Goal: Transaction & Acquisition: Book appointment/travel/reservation

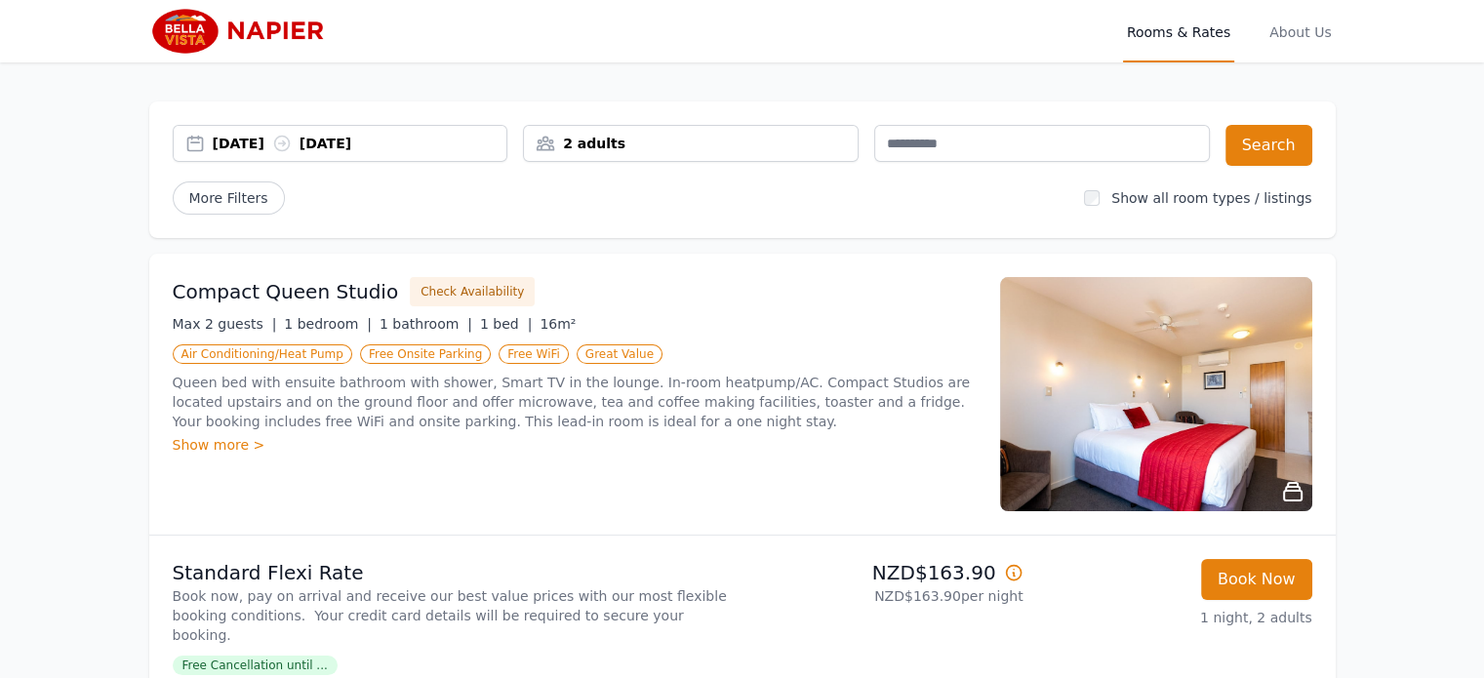
click at [250, 142] on div "[DATE] [DATE]" at bounding box center [360, 144] width 295 height 20
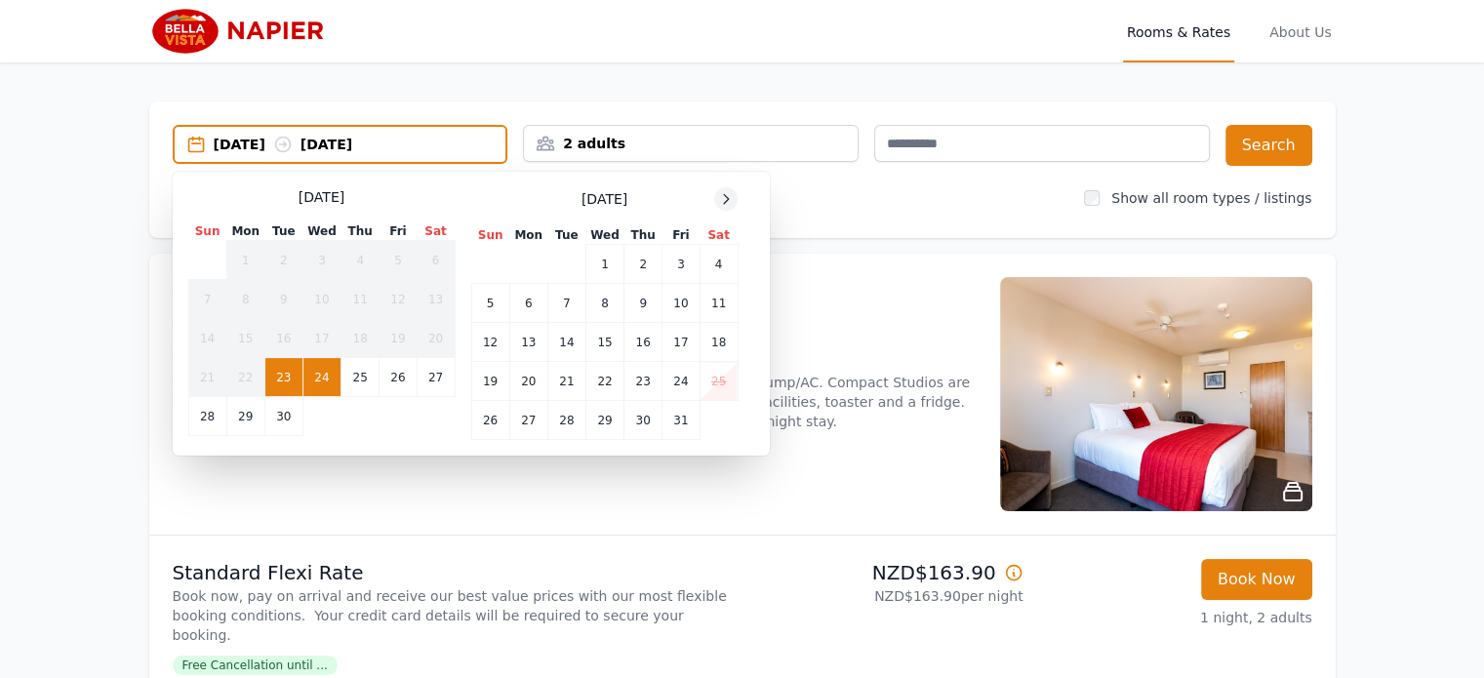
click at [724, 202] on icon at bounding box center [726, 198] width 5 height 9
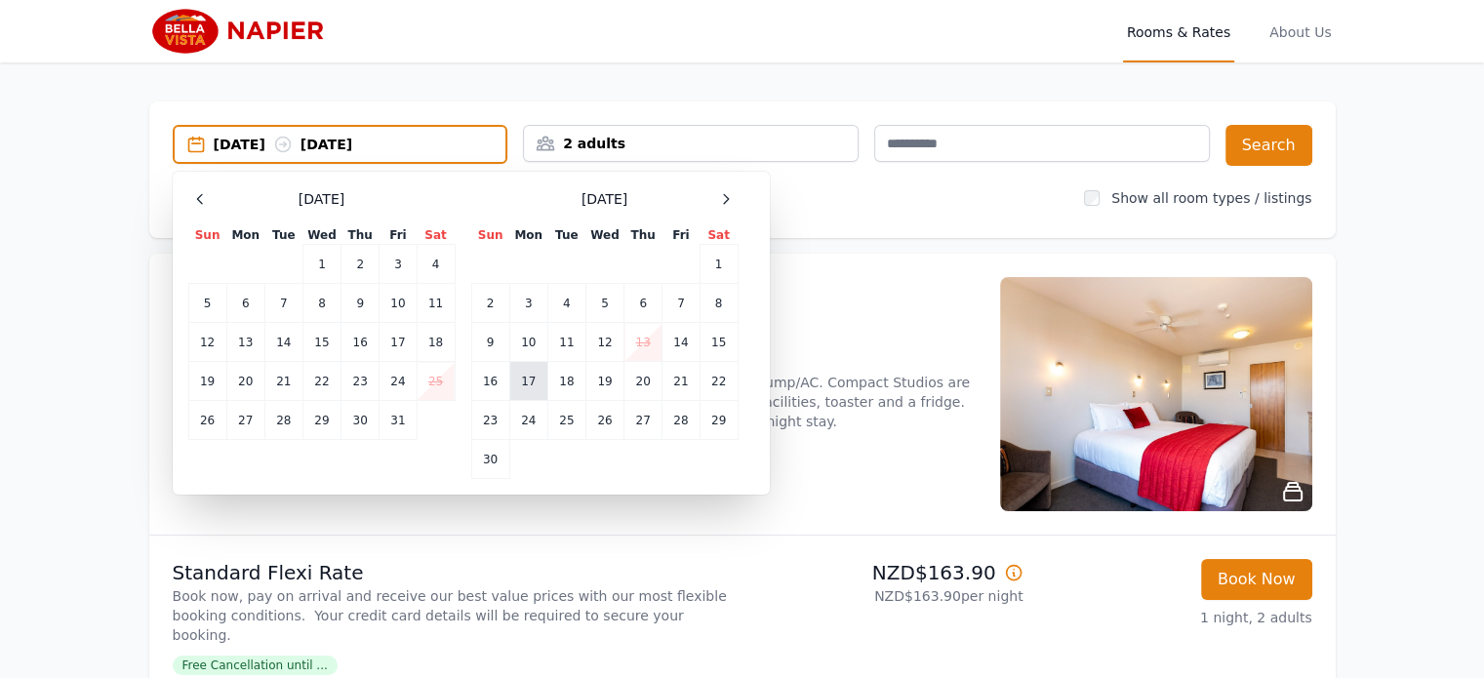
click at [535, 385] on td "17" at bounding box center [528, 381] width 38 height 39
click at [603, 382] on td "19" at bounding box center [605, 381] width 38 height 39
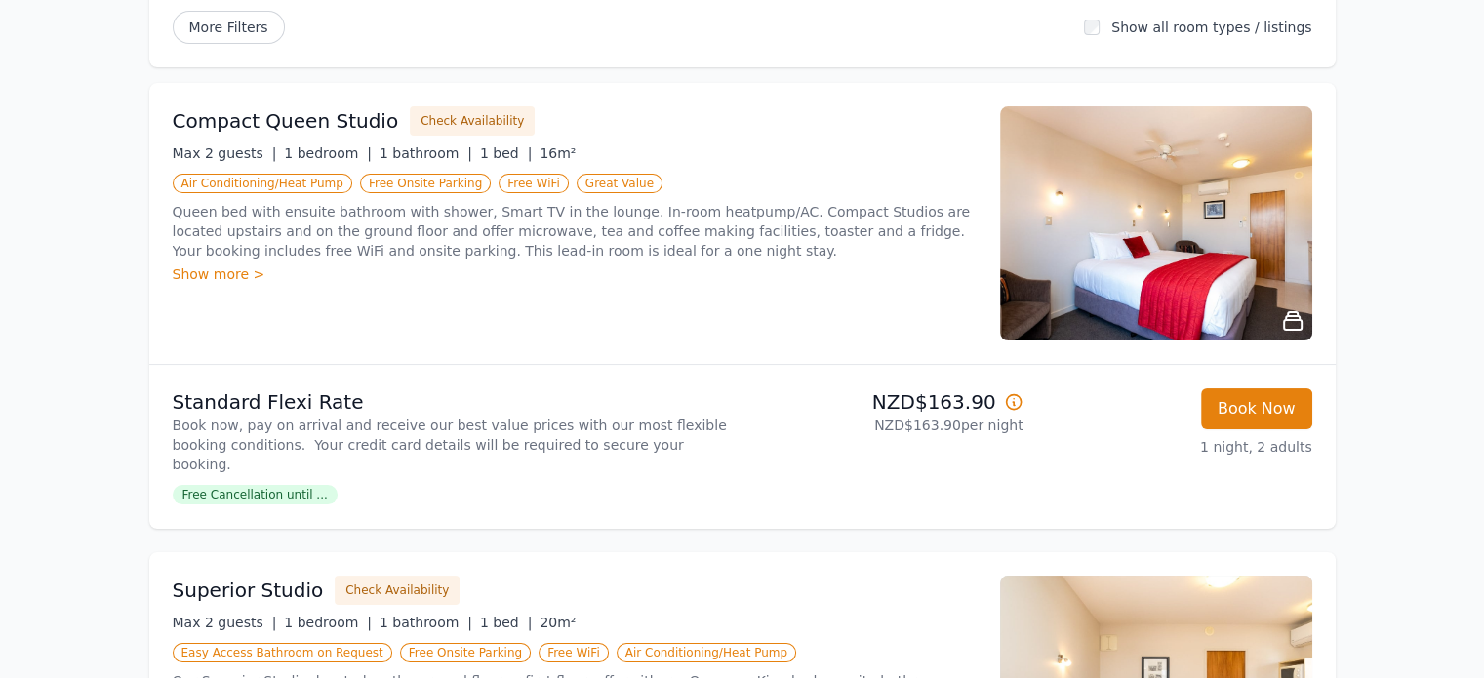
scroll to position [98, 0]
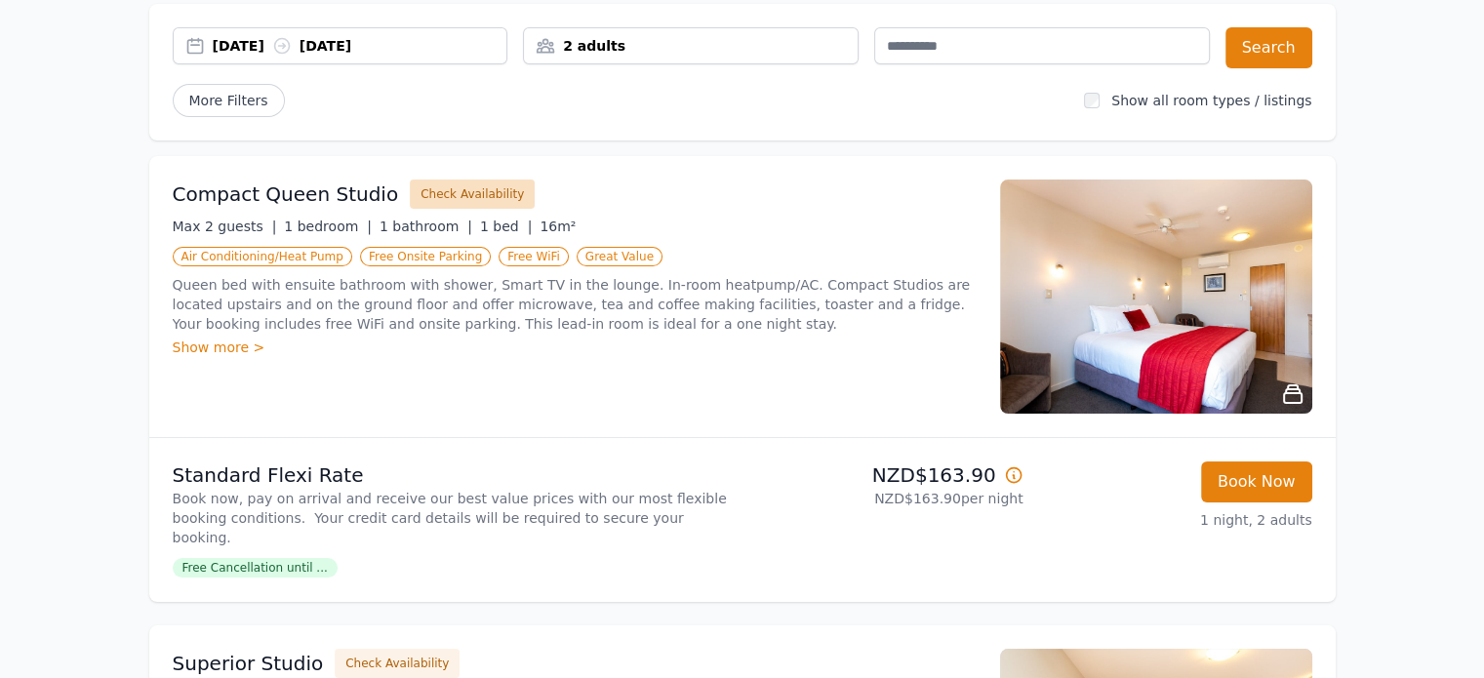
click at [411, 197] on button "Check Availability" at bounding box center [472, 194] width 125 height 29
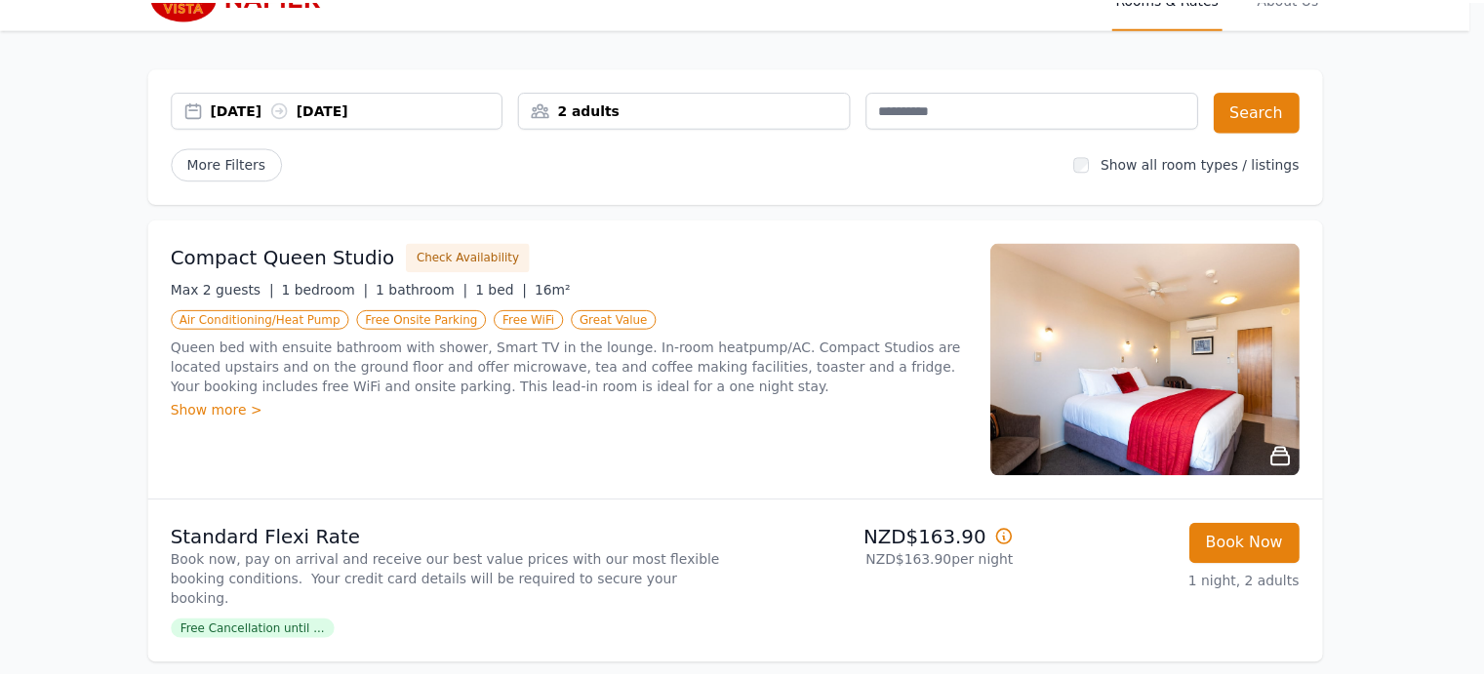
scroll to position [0, 0]
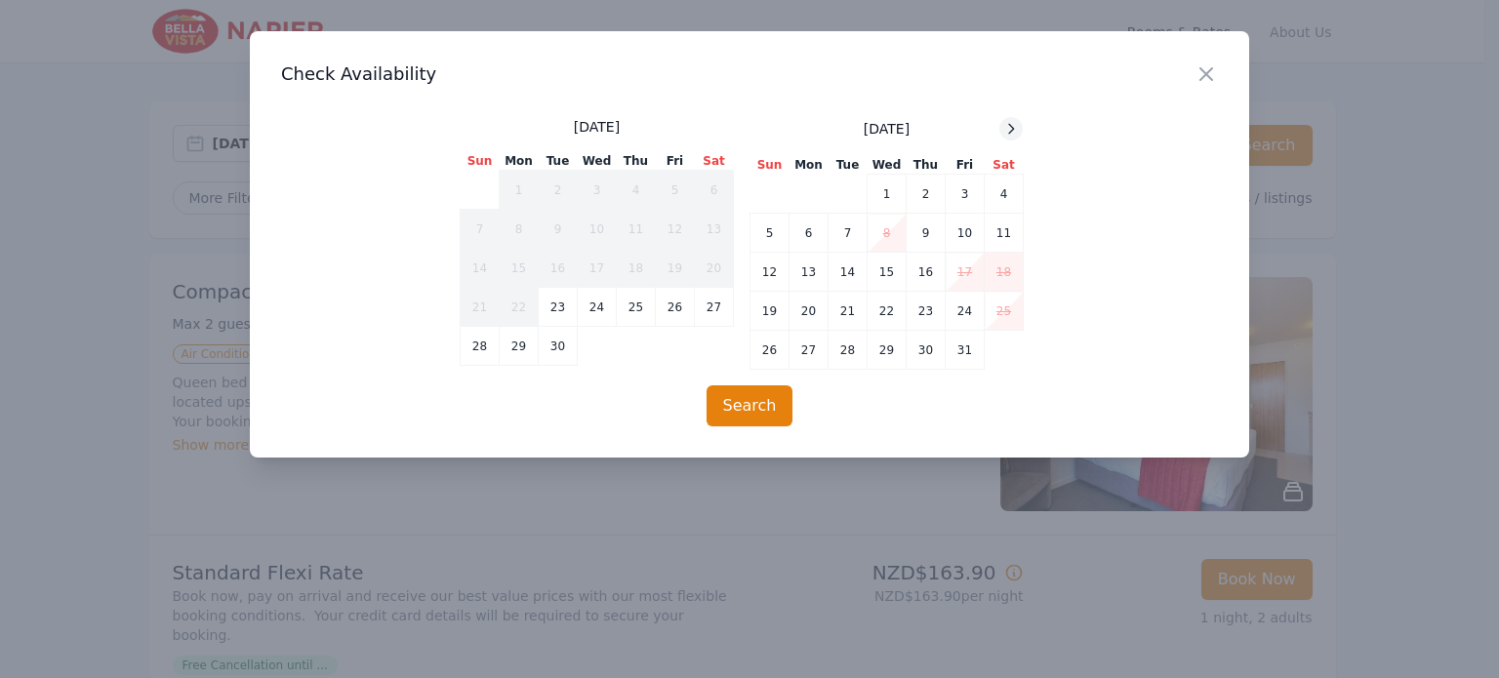
click at [1009, 122] on icon at bounding box center [1011, 129] width 16 height 16
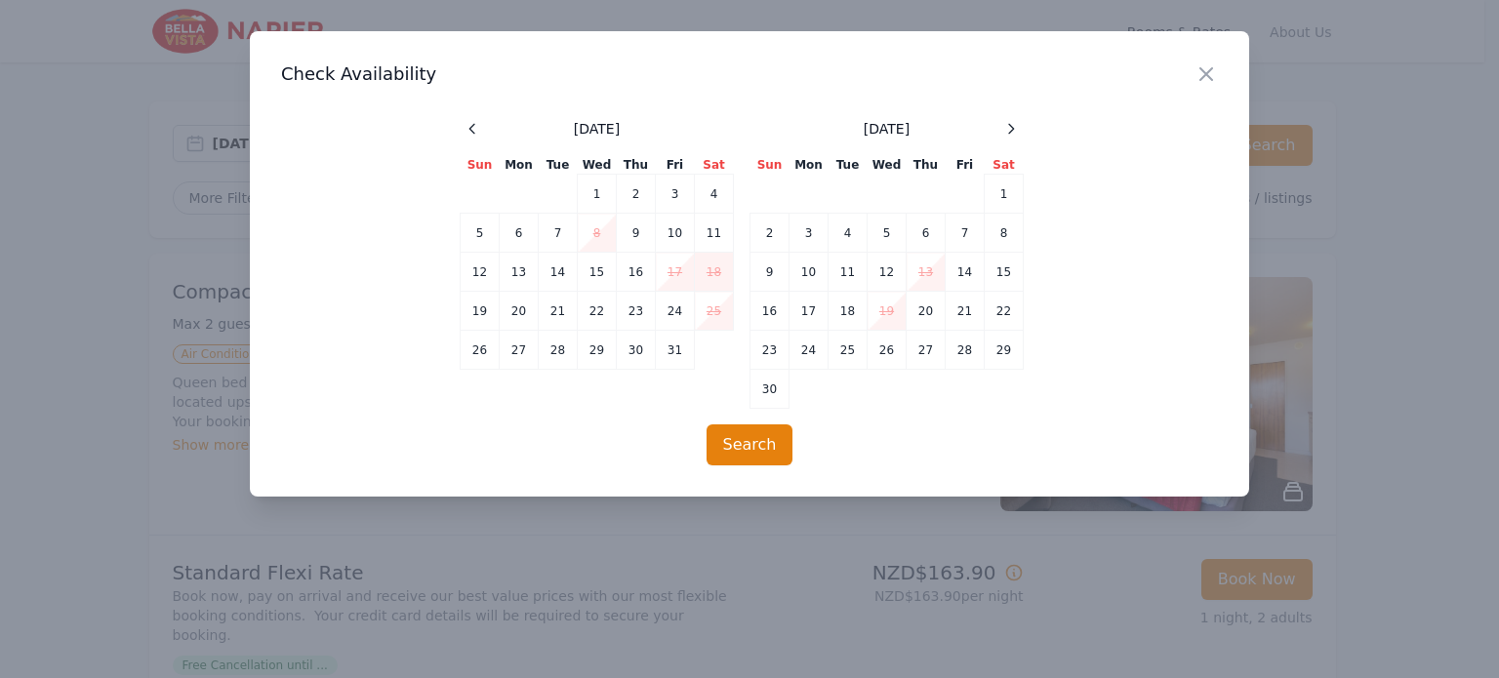
click at [1100, 92] on div "Close Check Availability [DATE] Sun Mon Tue Wed Thu Fri Sat 1 2 3 4 5 6 7 8 9 1…" at bounding box center [749, 263] width 999 height 465
click at [818, 316] on td "17" at bounding box center [808, 311] width 39 height 39
click at [812, 311] on td "17" at bounding box center [808, 311] width 39 height 39
click at [907, 314] on td "20" at bounding box center [926, 311] width 39 height 39
click at [807, 311] on td "17" at bounding box center [808, 311] width 39 height 39
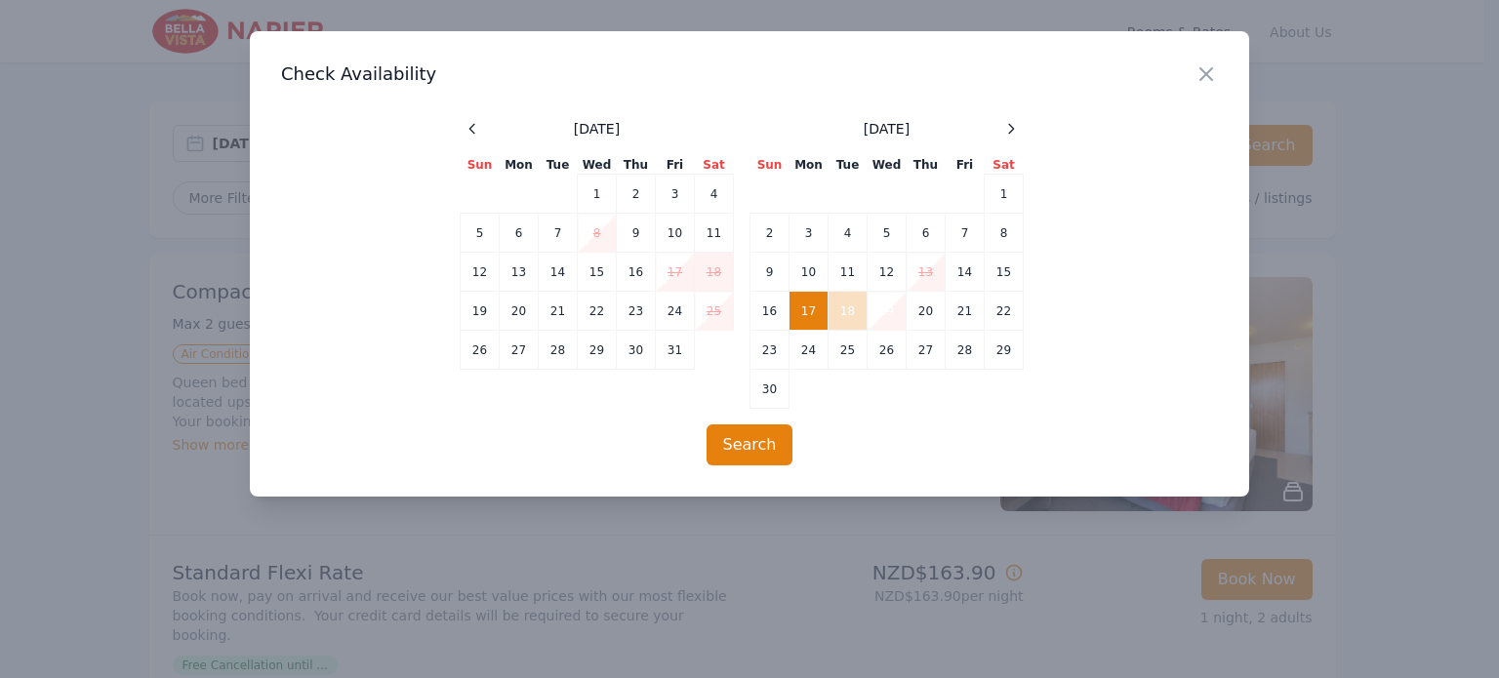
click at [890, 313] on td "19" at bounding box center [887, 311] width 39 height 39
click at [769, 447] on button "Search" at bounding box center [750, 445] width 87 height 41
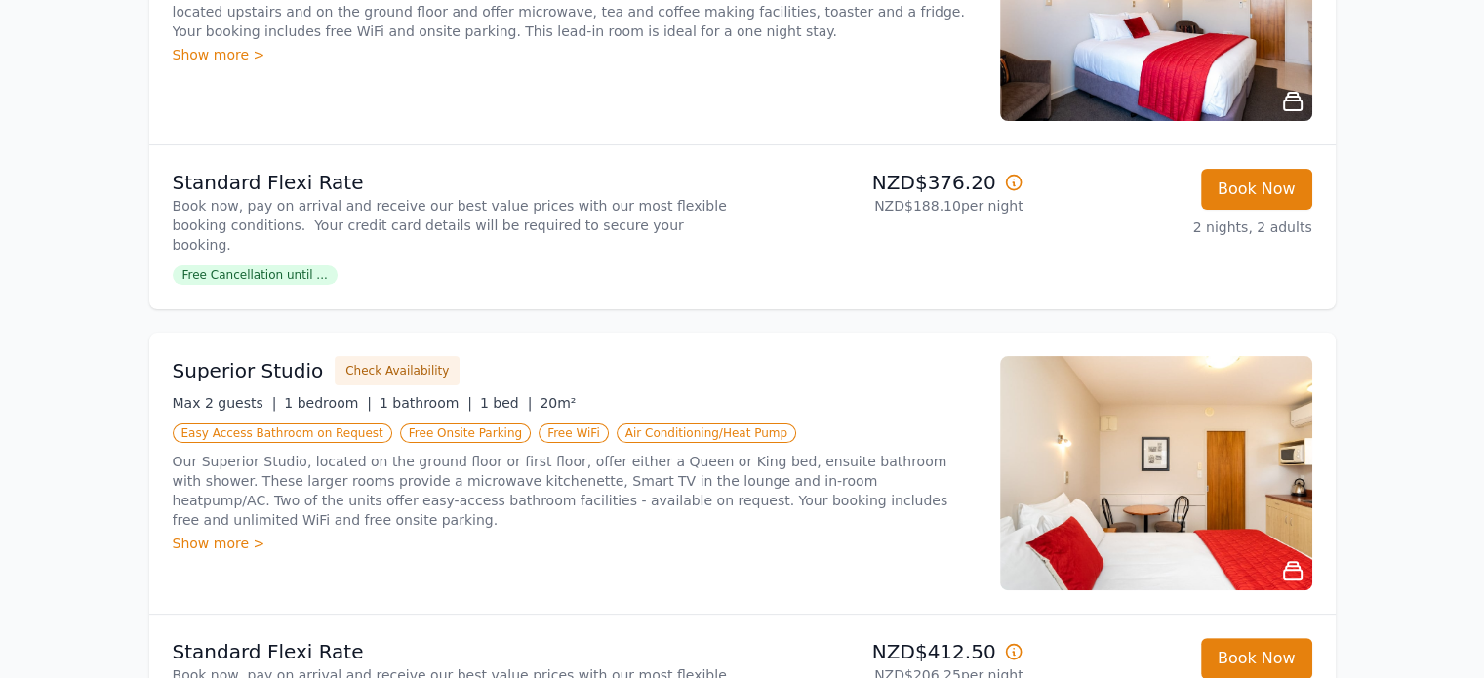
scroll to position [586, 0]
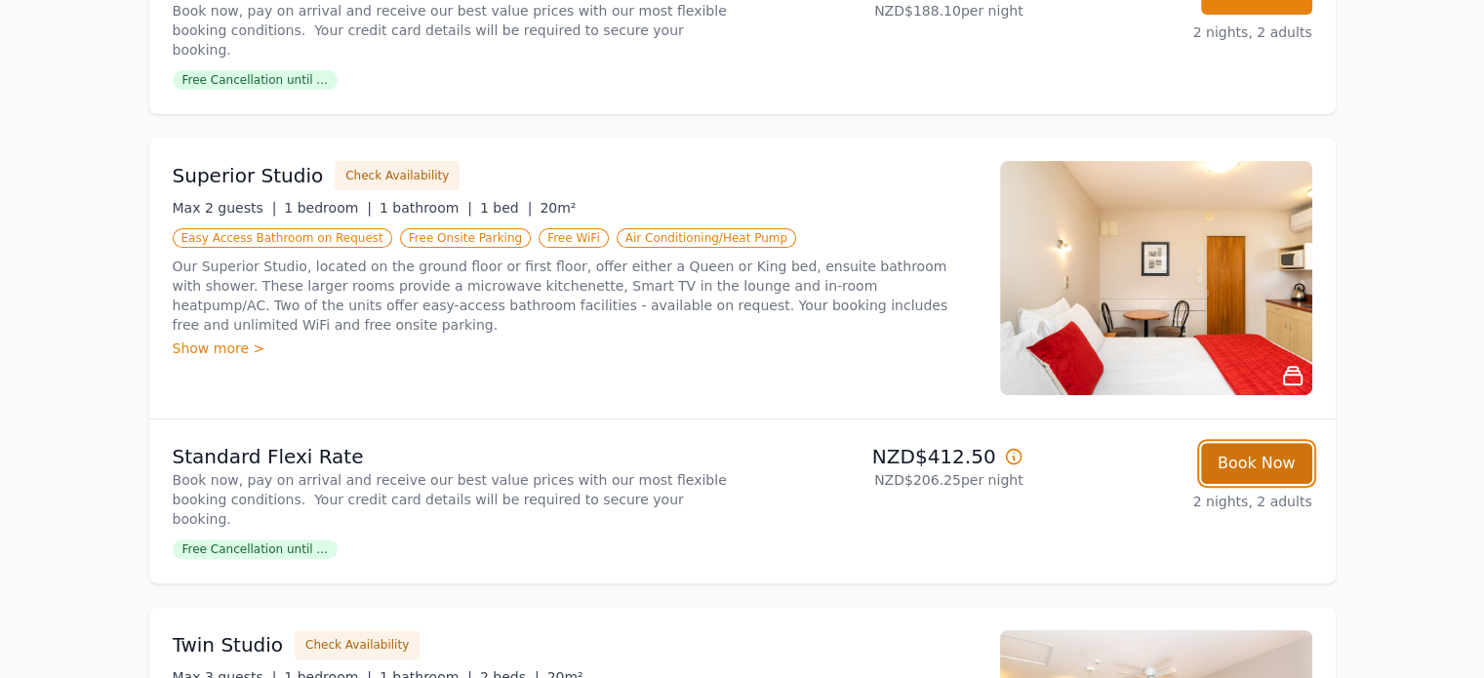
click at [1251, 444] on button "Book Now" at bounding box center [1256, 463] width 111 height 41
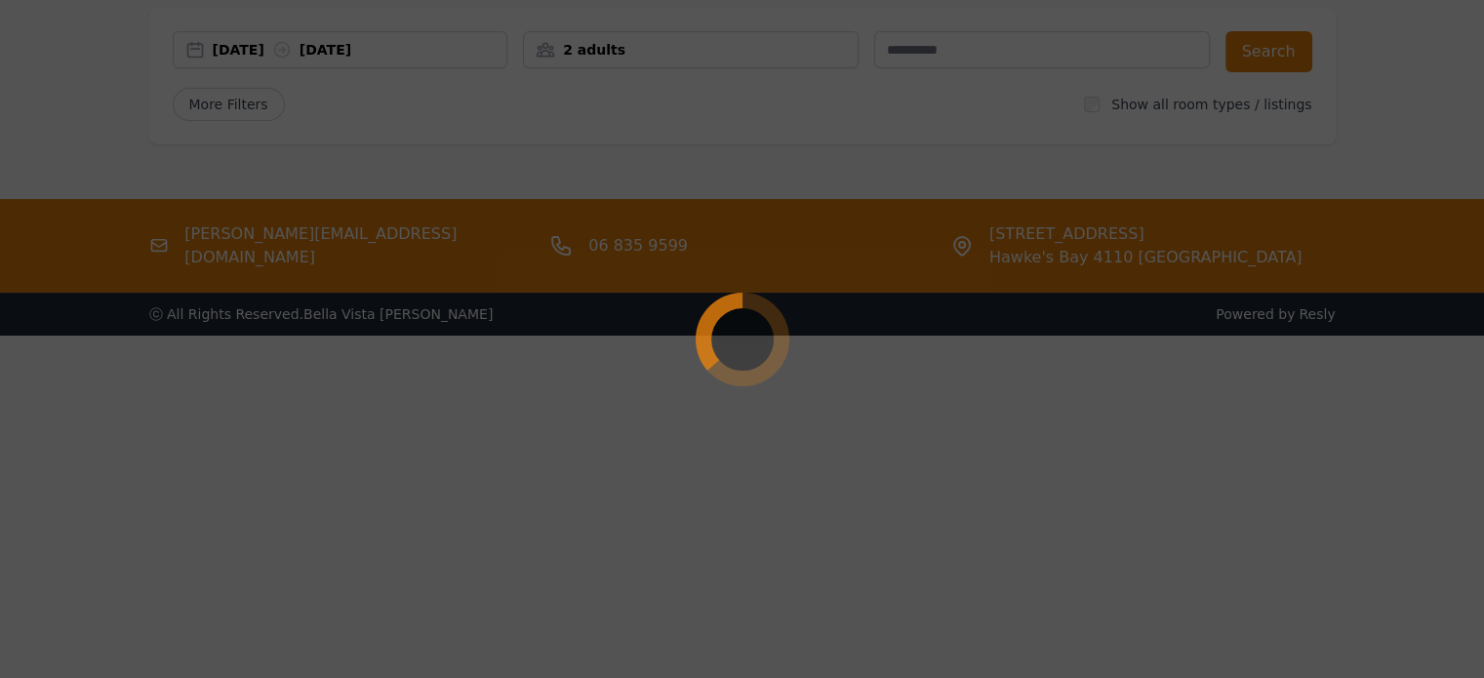
scroll to position [94, 0]
select select "**"
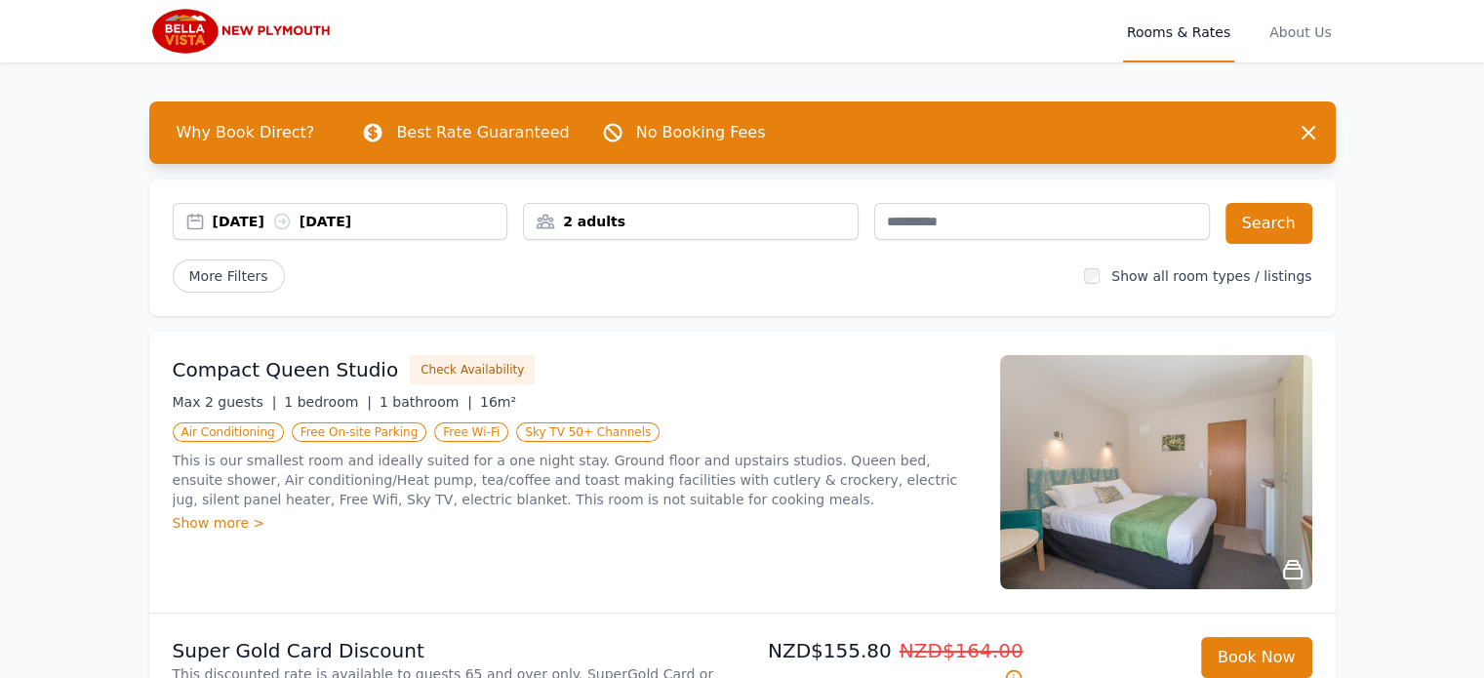
click at [219, 220] on div "[DATE] [DATE]" at bounding box center [360, 222] width 295 height 20
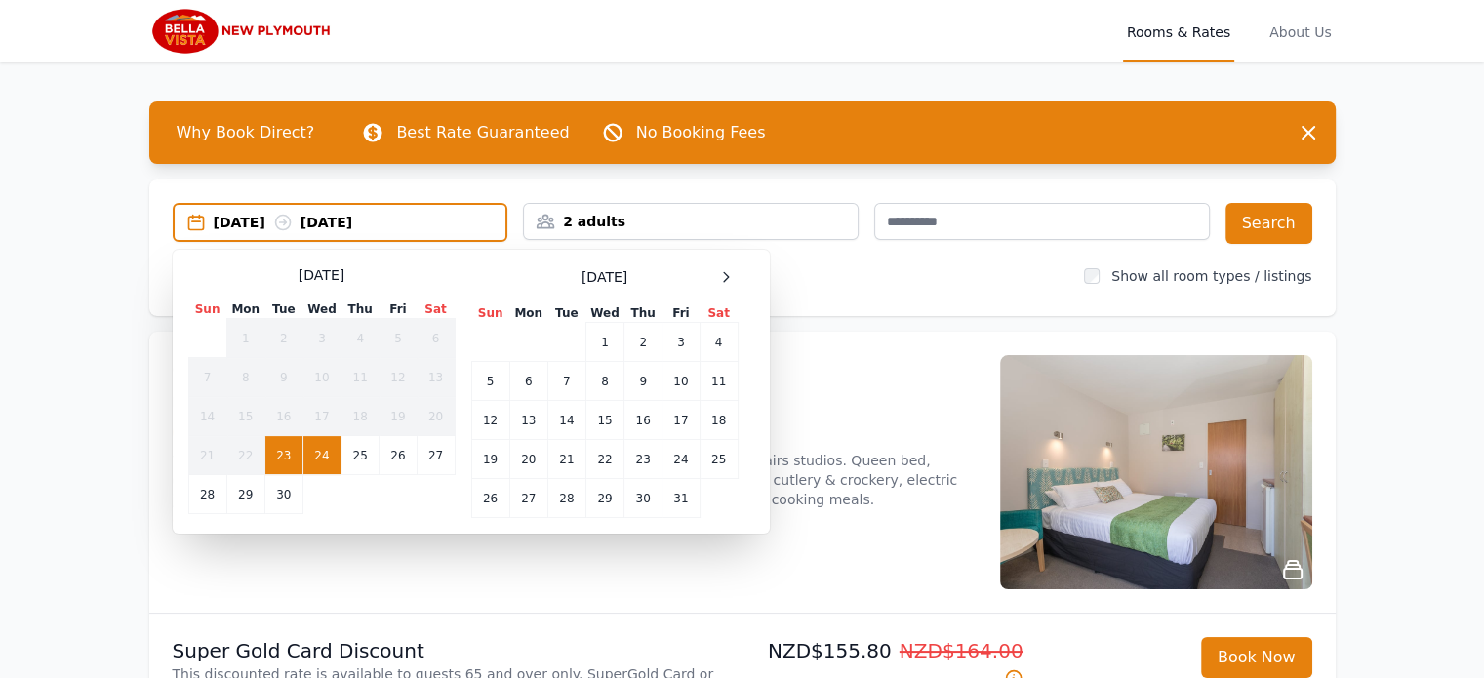
click at [328, 460] on td "24" at bounding box center [322, 455] width 38 height 39
click at [357, 459] on td "25" at bounding box center [361, 455] width 38 height 39
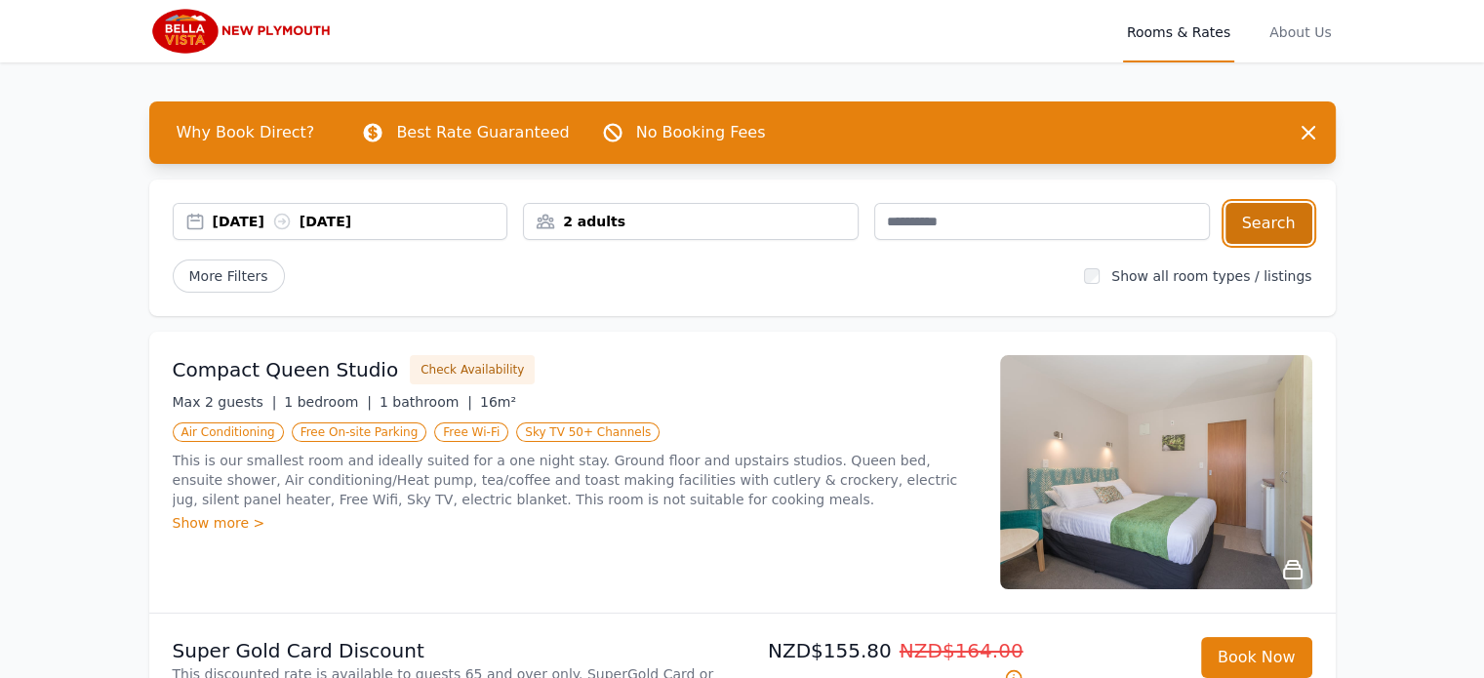
click at [1261, 222] on button "Search" at bounding box center [1269, 223] width 87 height 41
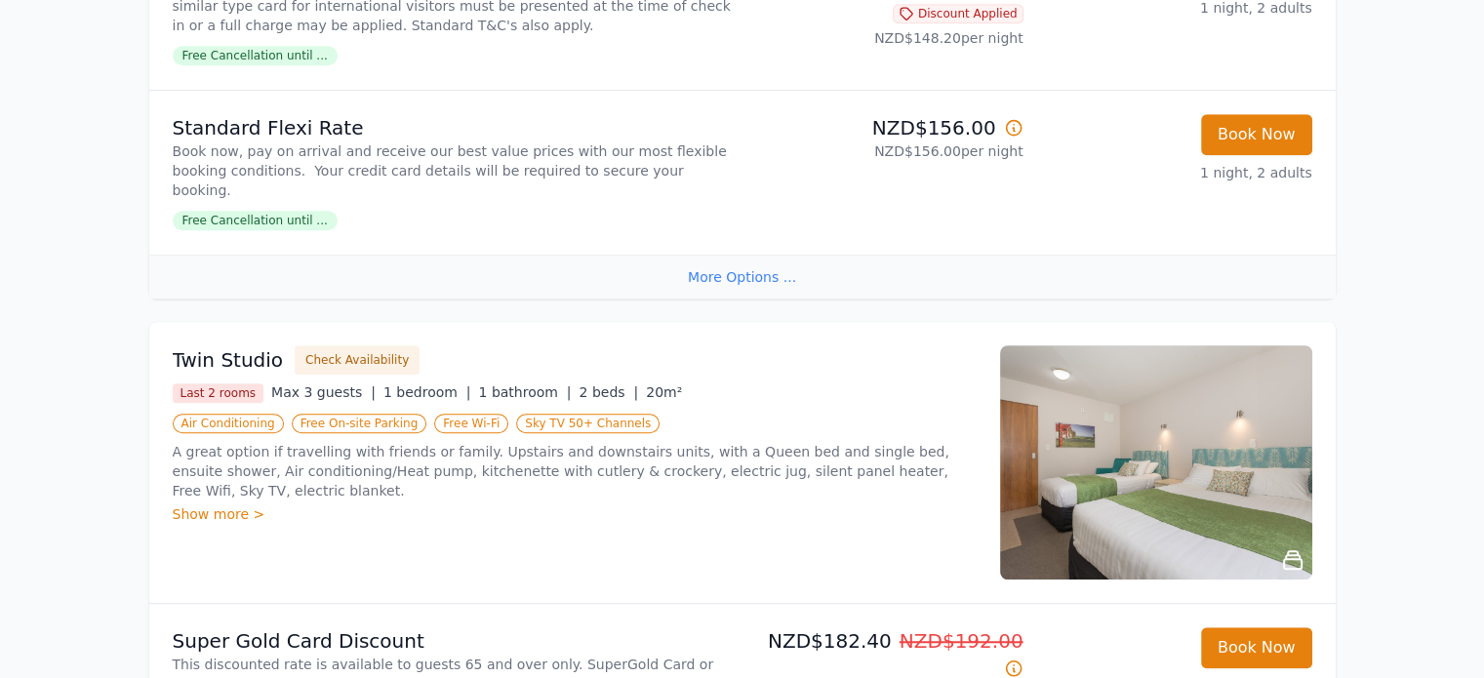
scroll to position [781, 0]
